Goal: Task Accomplishment & Management: Complete application form

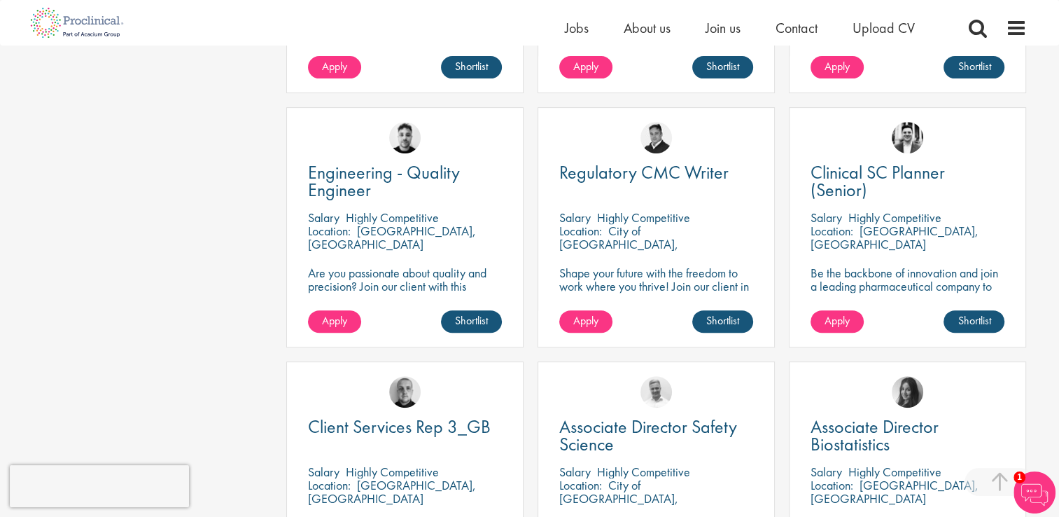
scroll to position [490, 0]
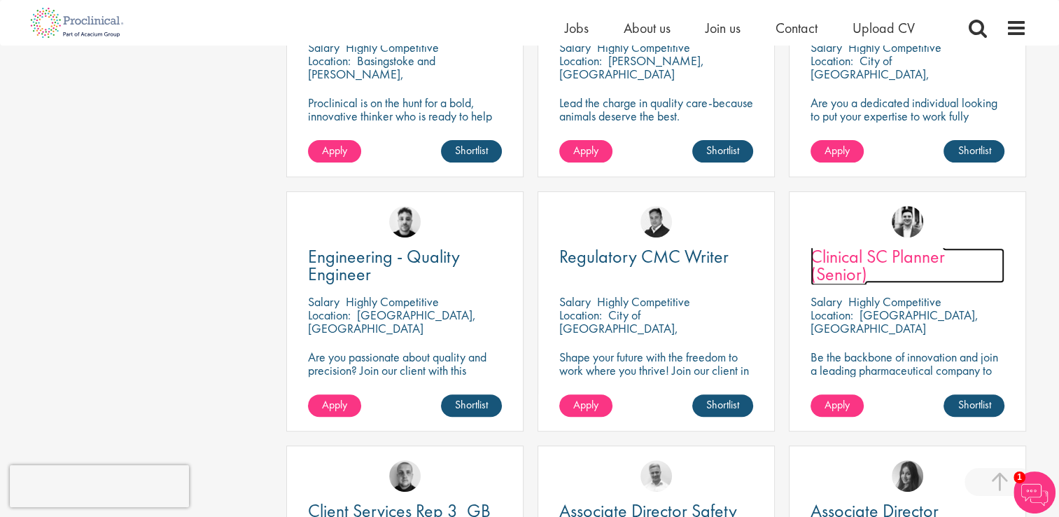
click at [919, 257] on span "Clinical SC Planner (Senior)" at bounding box center [878, 264] width 134 height 41
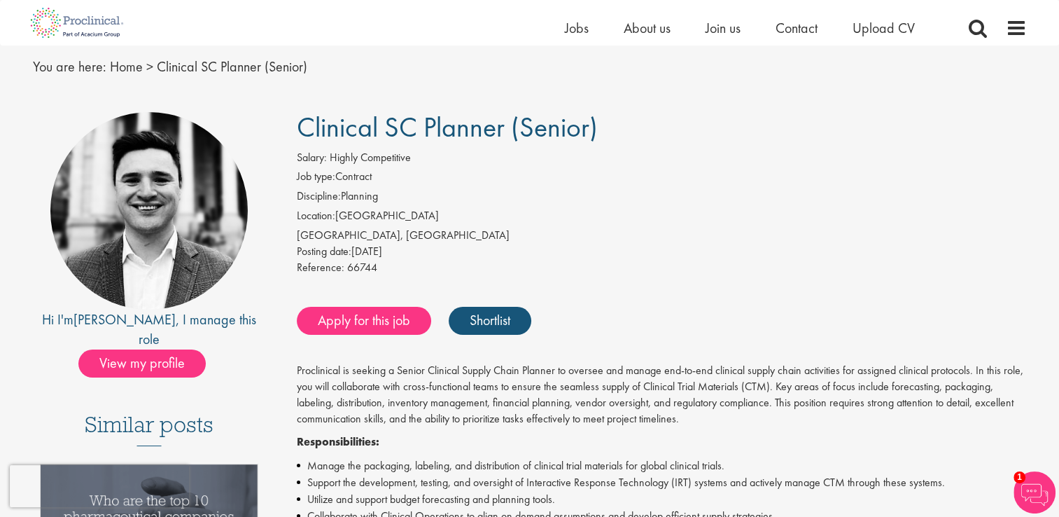
scroll to position [70, 0]
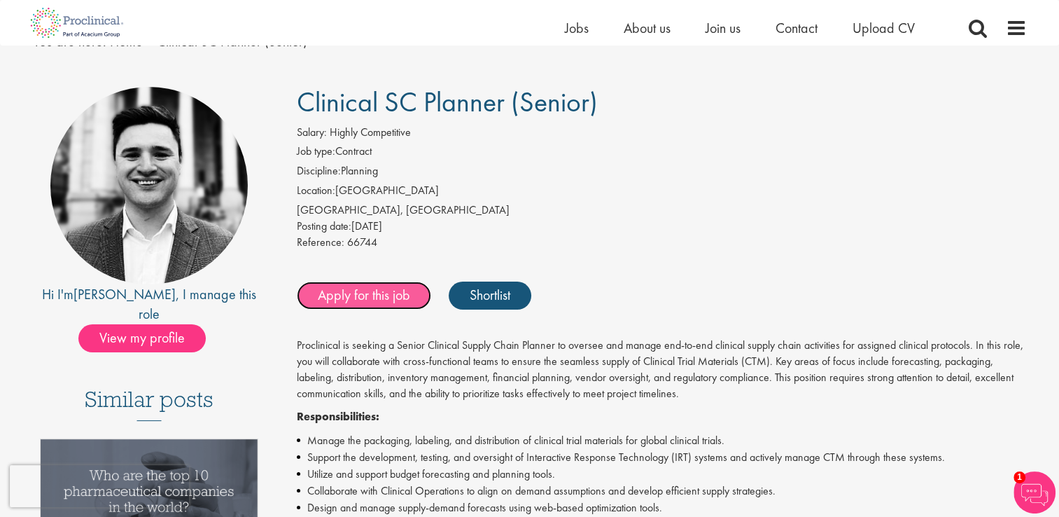
click at [382, 295] on link "Apply for this job" at bounding box center [364, 295] width 134 height 28
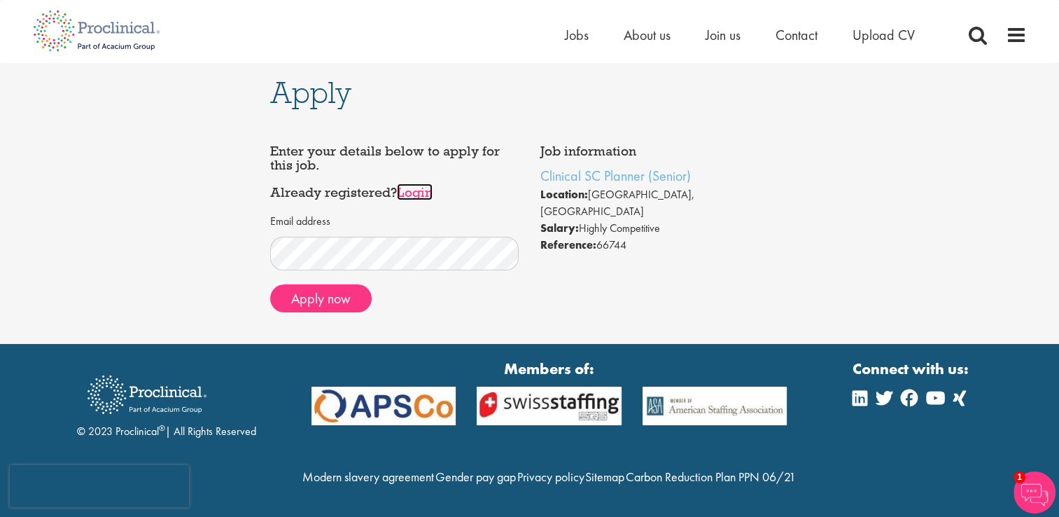
click at [424, 195] on link "Login" at bounding box center [415, 191] width 36 height 17
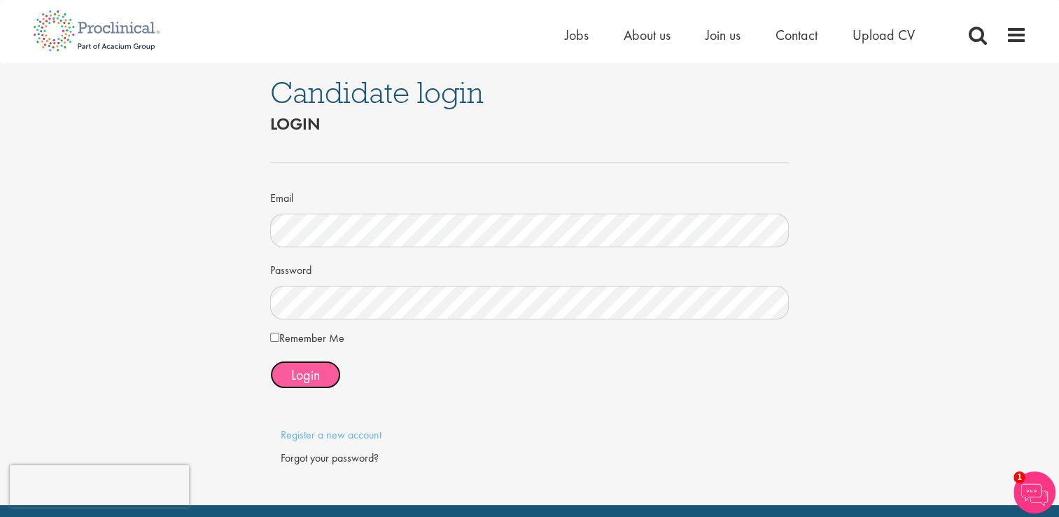
click at [286, 377] on button "Login" at bounding box center [305, 375] width 71 height 28
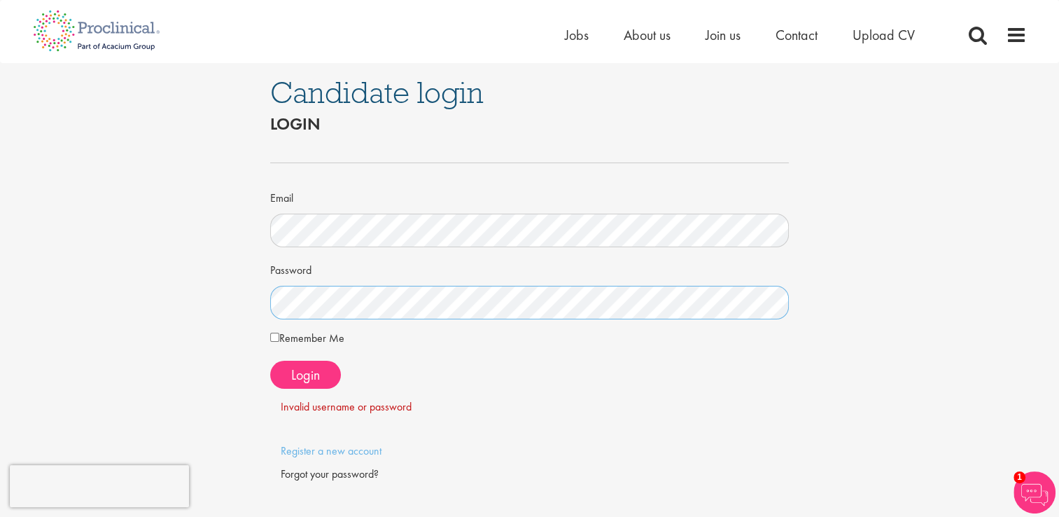
click at [230, 299] on div "Candidate login Login Email Password Remember Me" at bounding box center [529, 292] width 1080 height 458
click at [314, 379] on span "Login" at bounding box center [305, 375] width 29 height 18
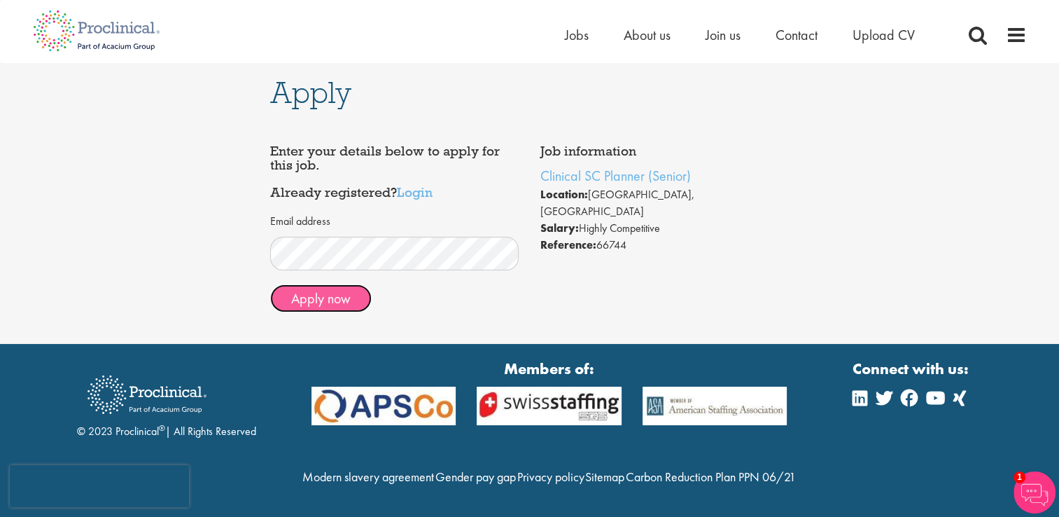
click at [338, 294] on button "Apply now" at bounding box center [321, 298] width 102 height 28
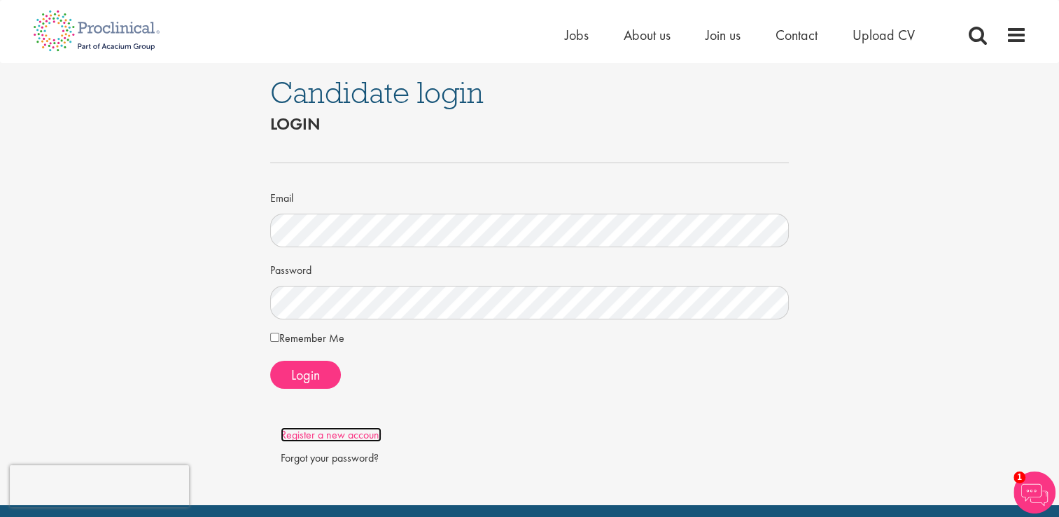
click at [363, 436] on link "Register a new account" at bounding box center [331, 434] width 101 height 15
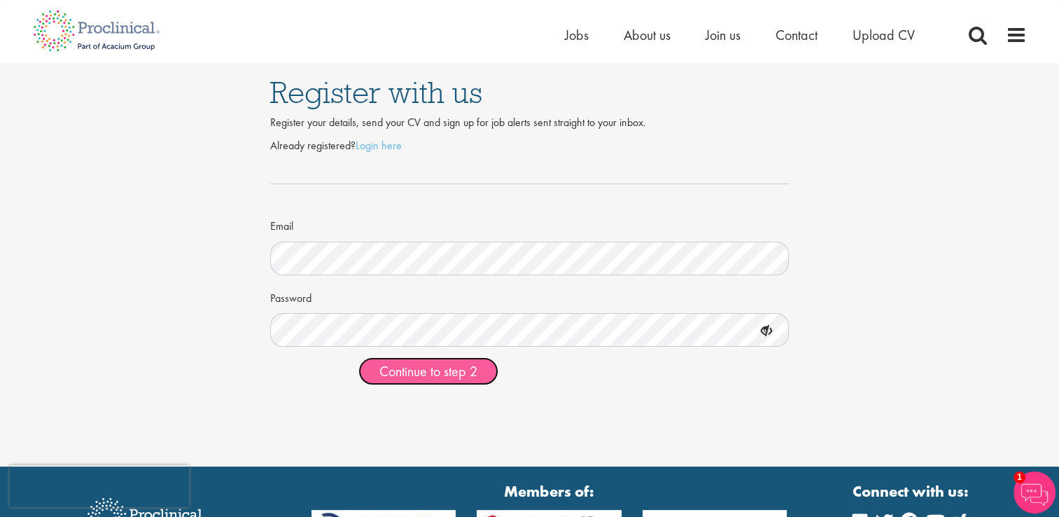
click at [370, 366] on button "Continue to step 2" at bounding box center [429, 371] width 140 height 28
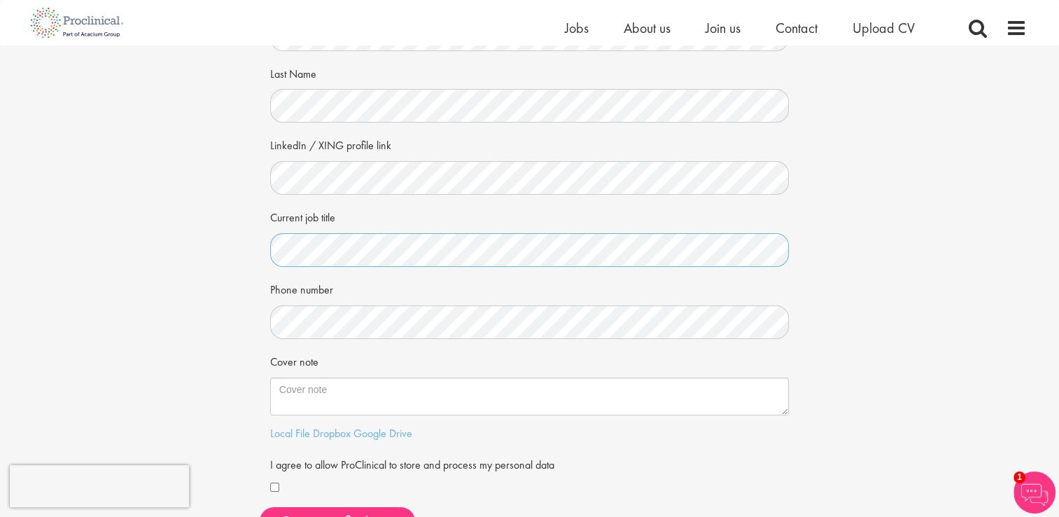
scroll to position [210, 0]
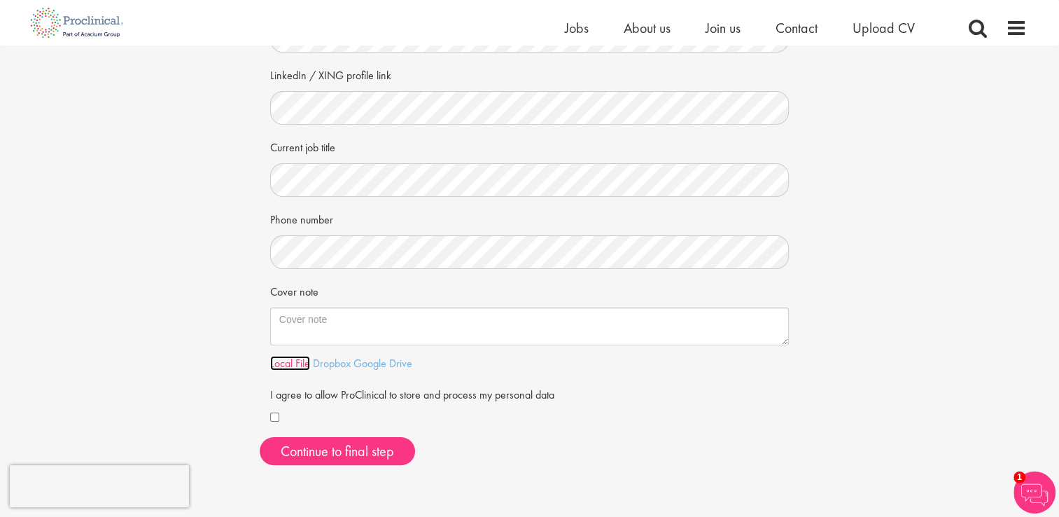
click at [284, 363] on link "Local File" at bounding box center [290, 363] width 40 height 15
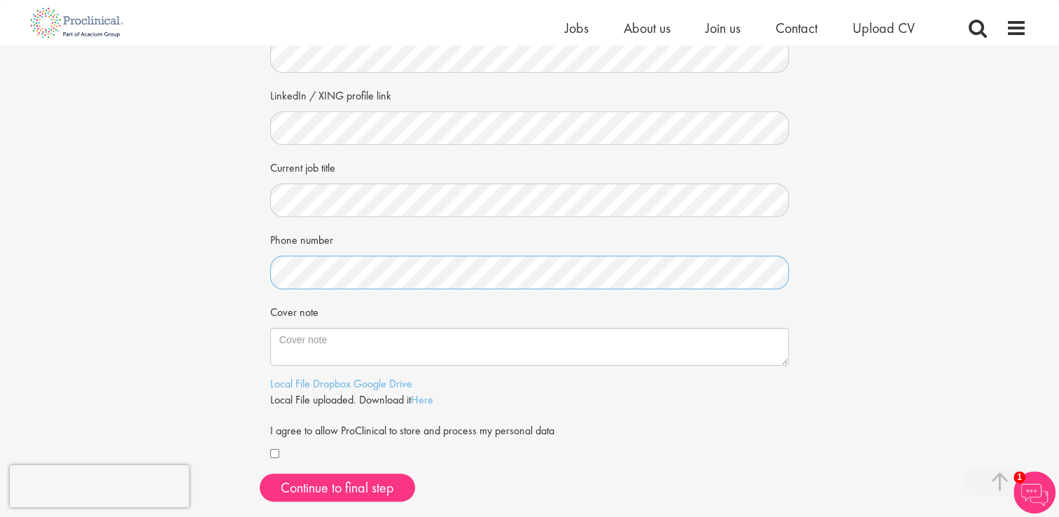
scroll to position [350, 0]
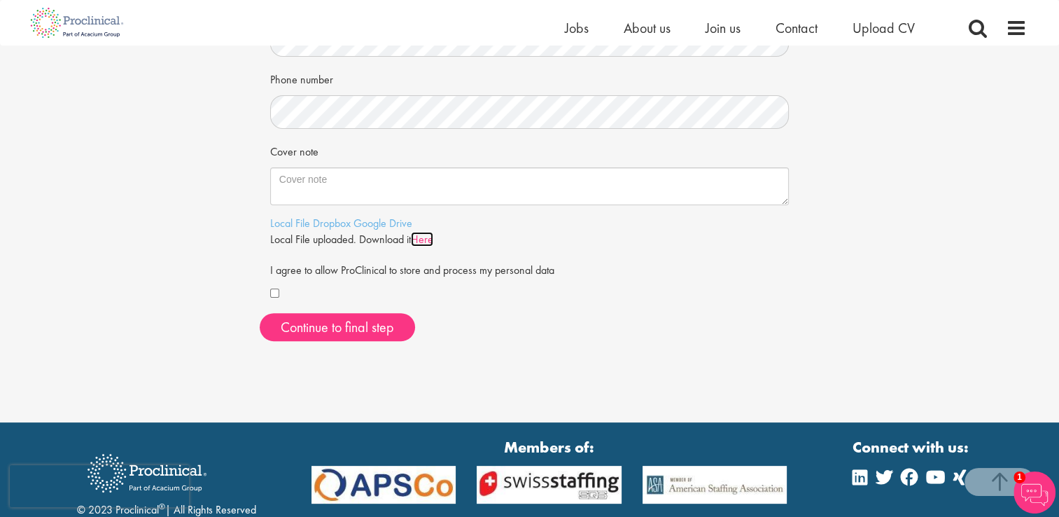
click at [431, 239] on link "Here" at bounding box center [422, 239] width 22 height 15
click at [160, 267] on div "Your personal details Please give us a few more details, which will help us fin…" at bounding box center [529, 23] width 1080 height 657
click at [430, 235] on link "Here" at bounding box center [422, 239] width 22 height 15
click at [591, 309] on div "First Name Last Name LinkedIn / XING profile link Current job title Phone numbe…" at bounding box center [530, 46] width 520 height 534
click at [394, 332] on button "Continue to final step" at bounding box center [337, 327] width 155 height 28
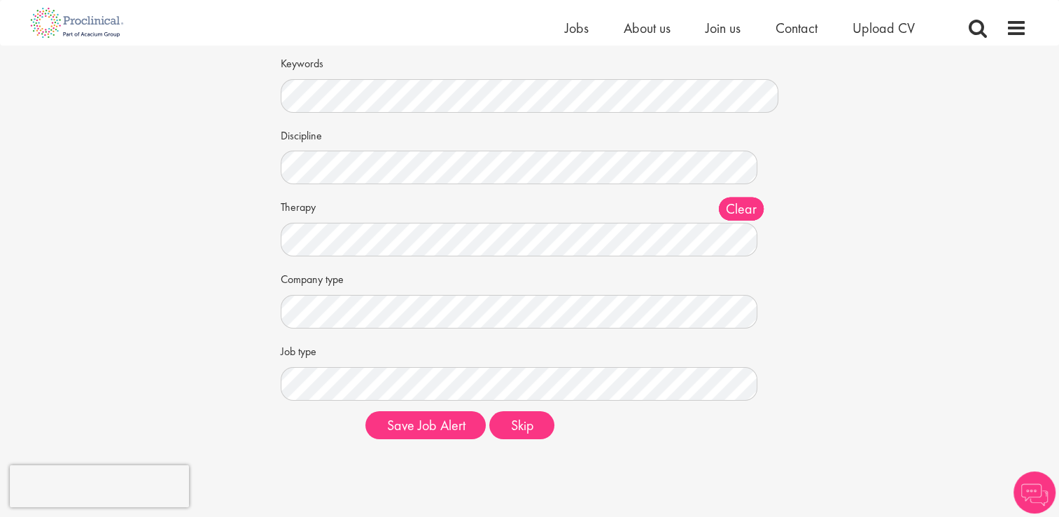
scroll to position [70, 0]
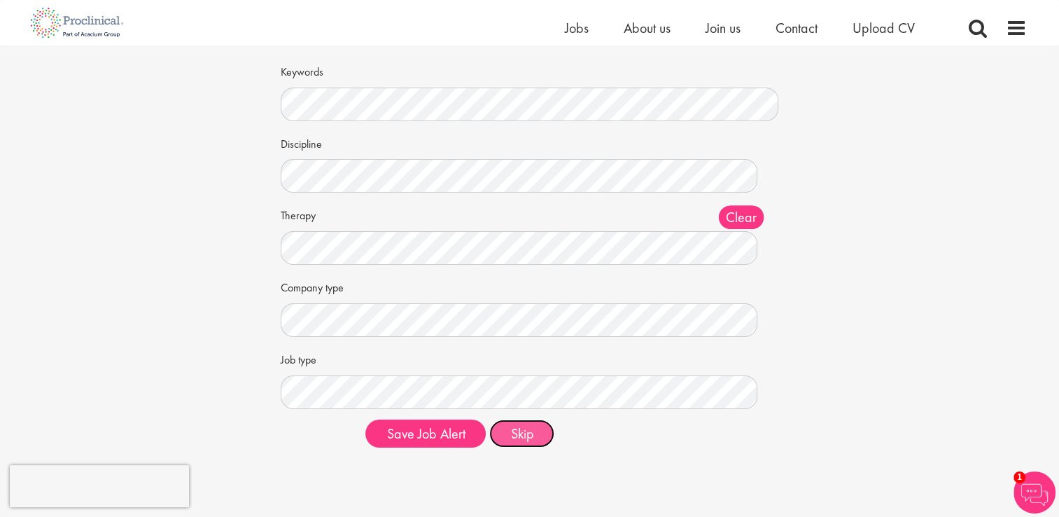
click at [529, 443] on button "Skip" at bounding box center [521, 433] width 65 height 28
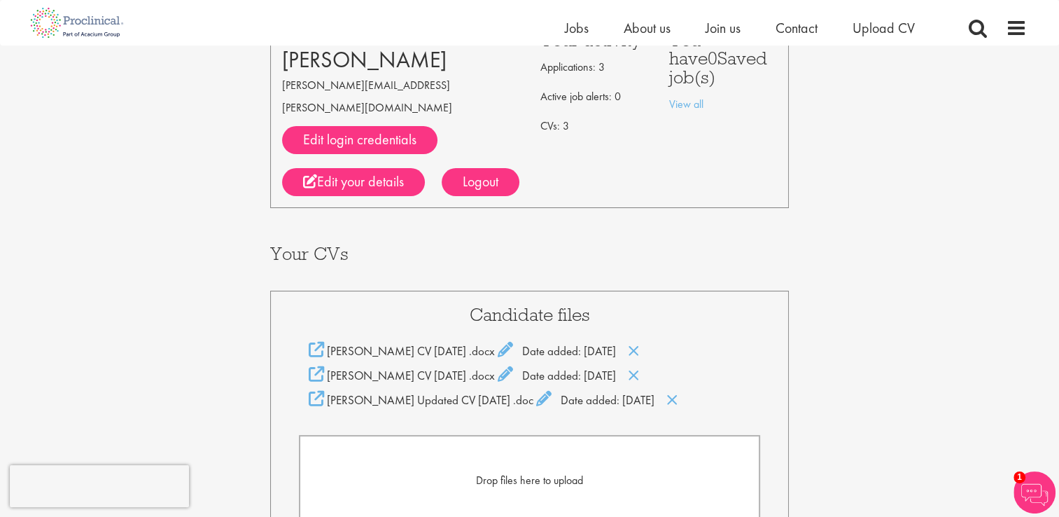
scroll to position [140, 0]
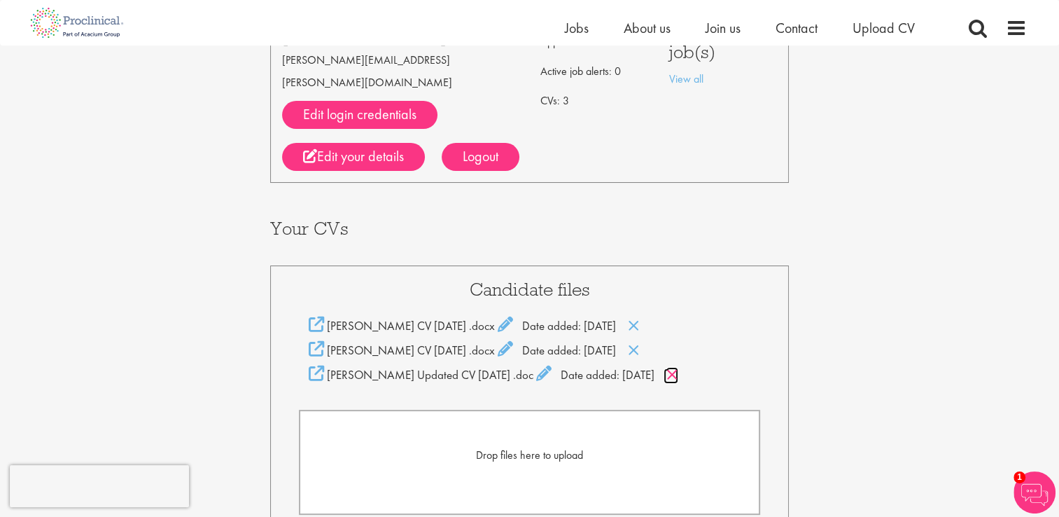
click at [679, 367] on icon at bounding box center [673, 374] width 12 height 15
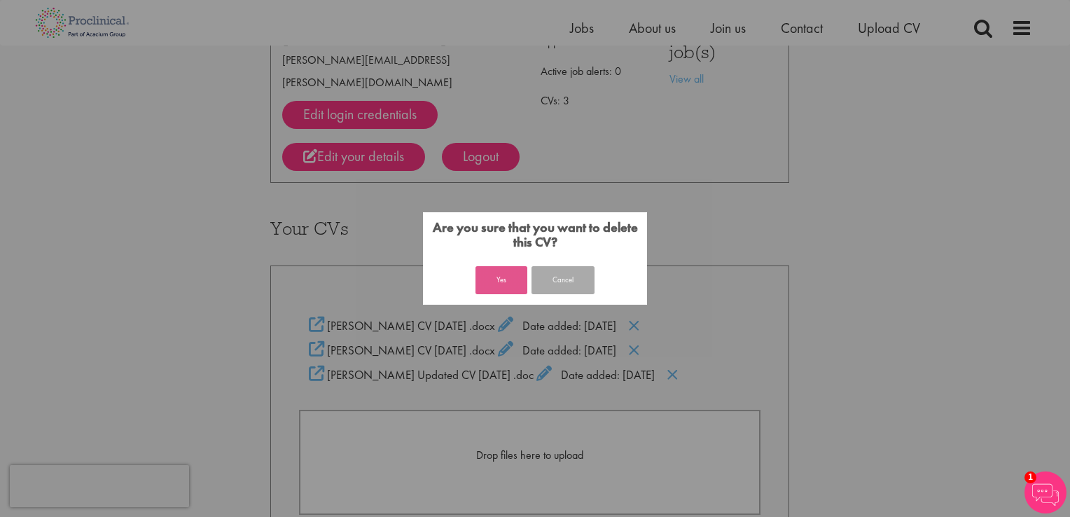
click at [504, 285] on button "Yes" at bounding box center [501, 280] width 52 height 28
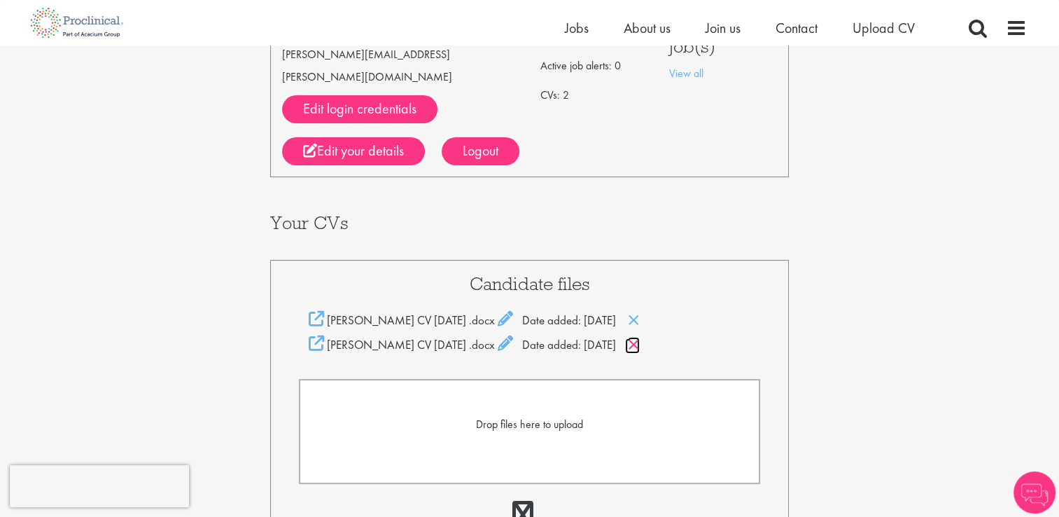
click at [640, 337] on icon at bounding box center [634, 344] width 12 height 15
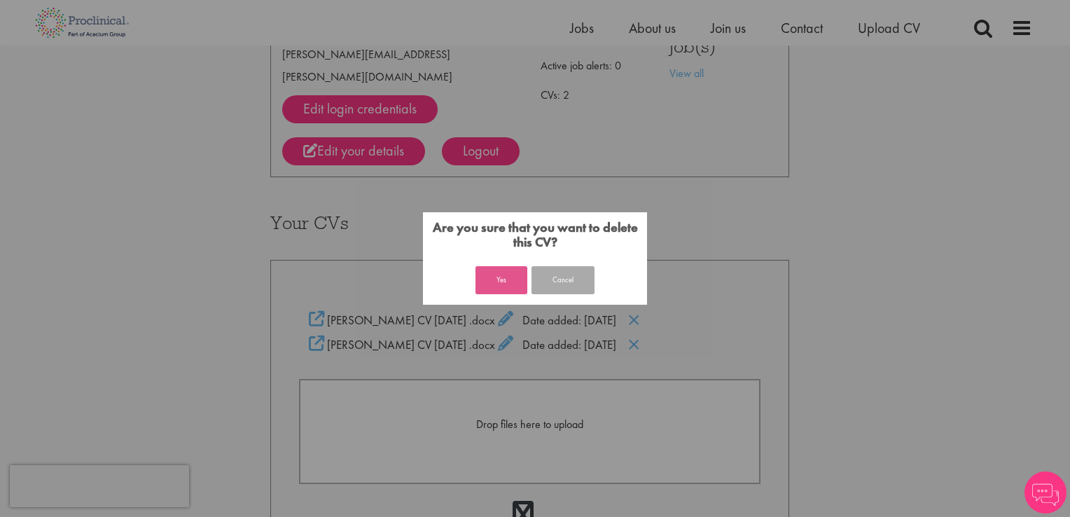
click at [494, 281] on button "Yes" at bounding box center [501, 280] width 52 height 28
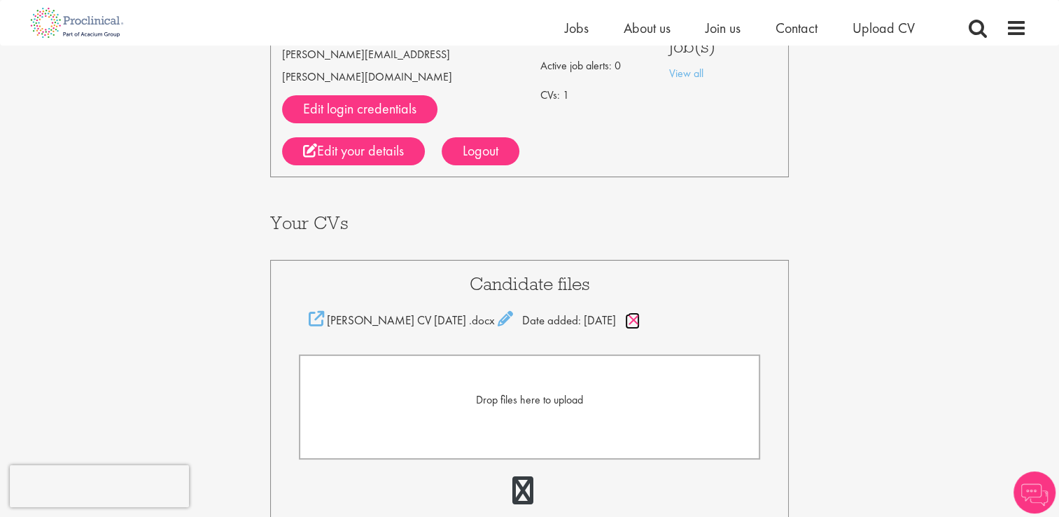
click at [640, 312] on icon at bounding box center [634, 319] width 12 height 15
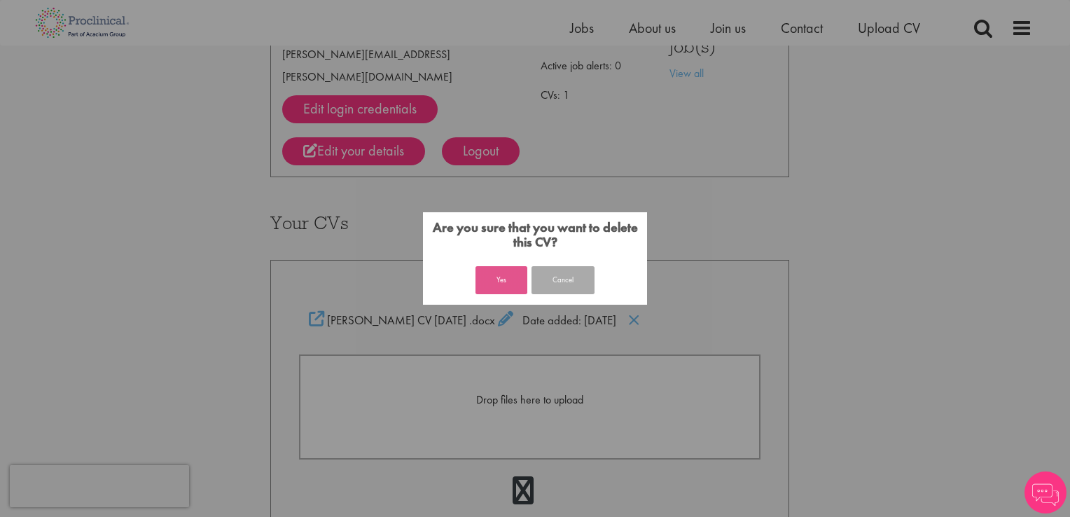
click at [504, 285] on button "Yes" at bounding box center [501, 280] width 52 height 28
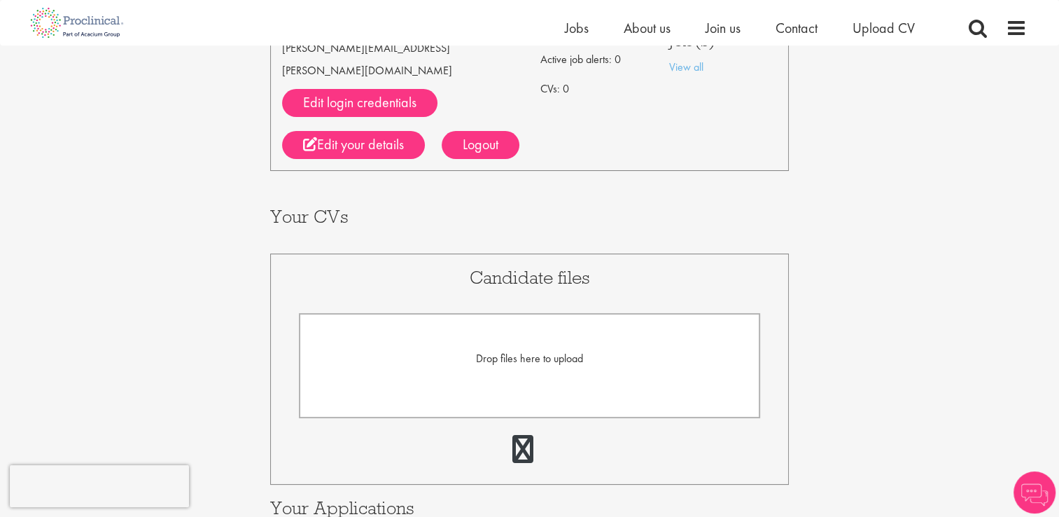
click at [520, 351] on span "Drop files here to upload" at bounding box center [529, 358] width 107 height 15
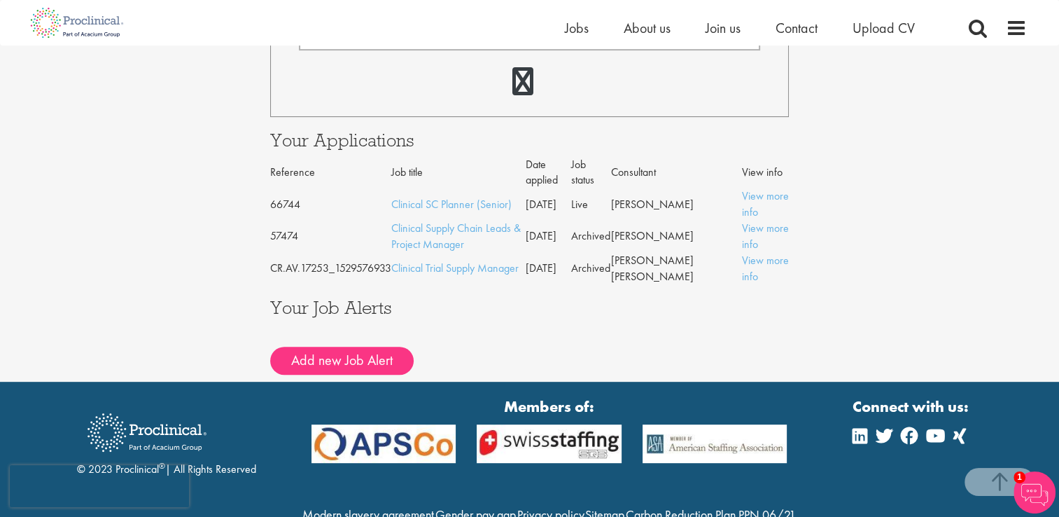
scroll to position [530, 0]
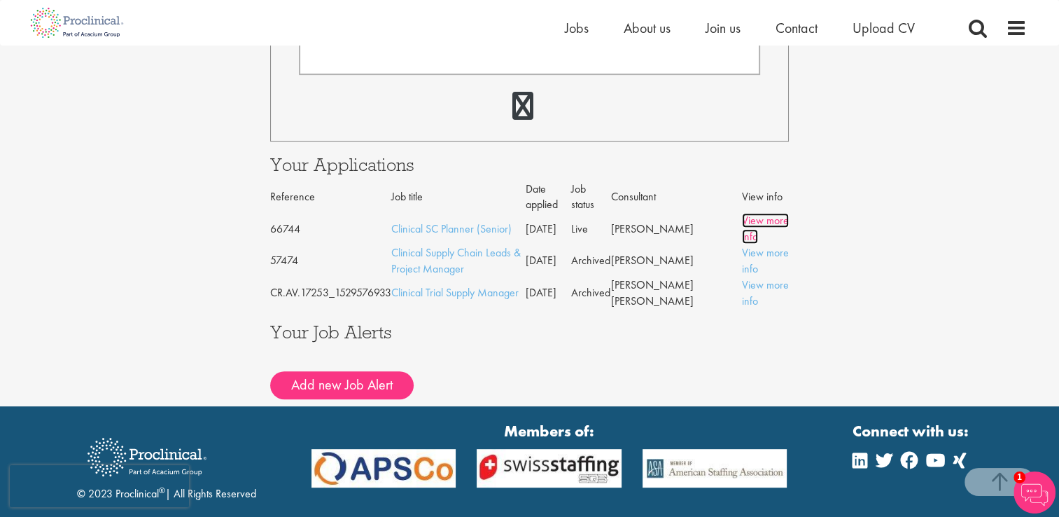
click at [760, 213] on link "View more info" at bounding box center [765, 228] width 47 height 31
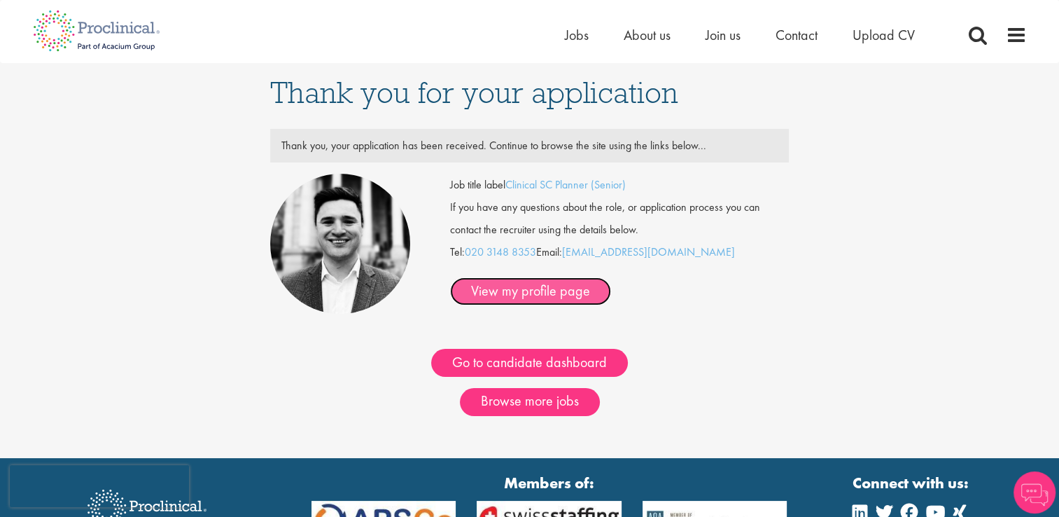
click at [534, 285] on link "View my profile page" at bounding box center [530, 291] width 161 height 28
